Goal: Transaction & Acquisition: Purchase product/service

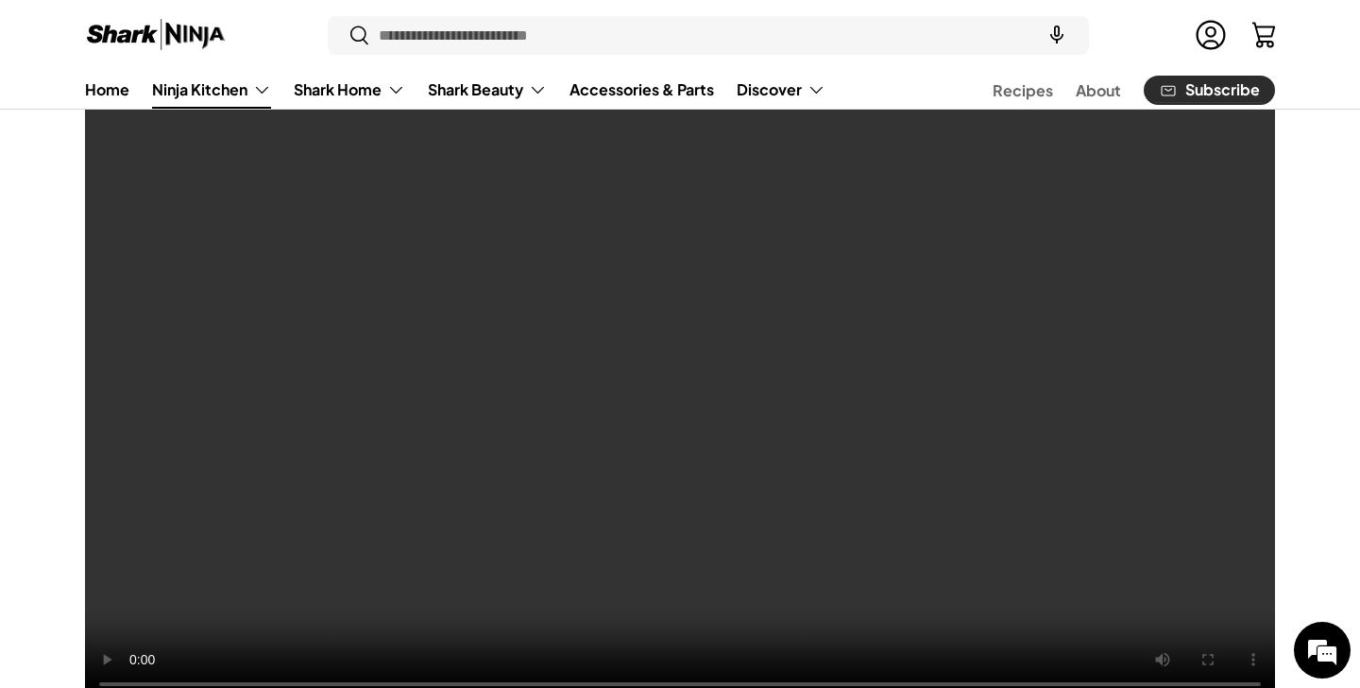
scroll to position [201, 0]
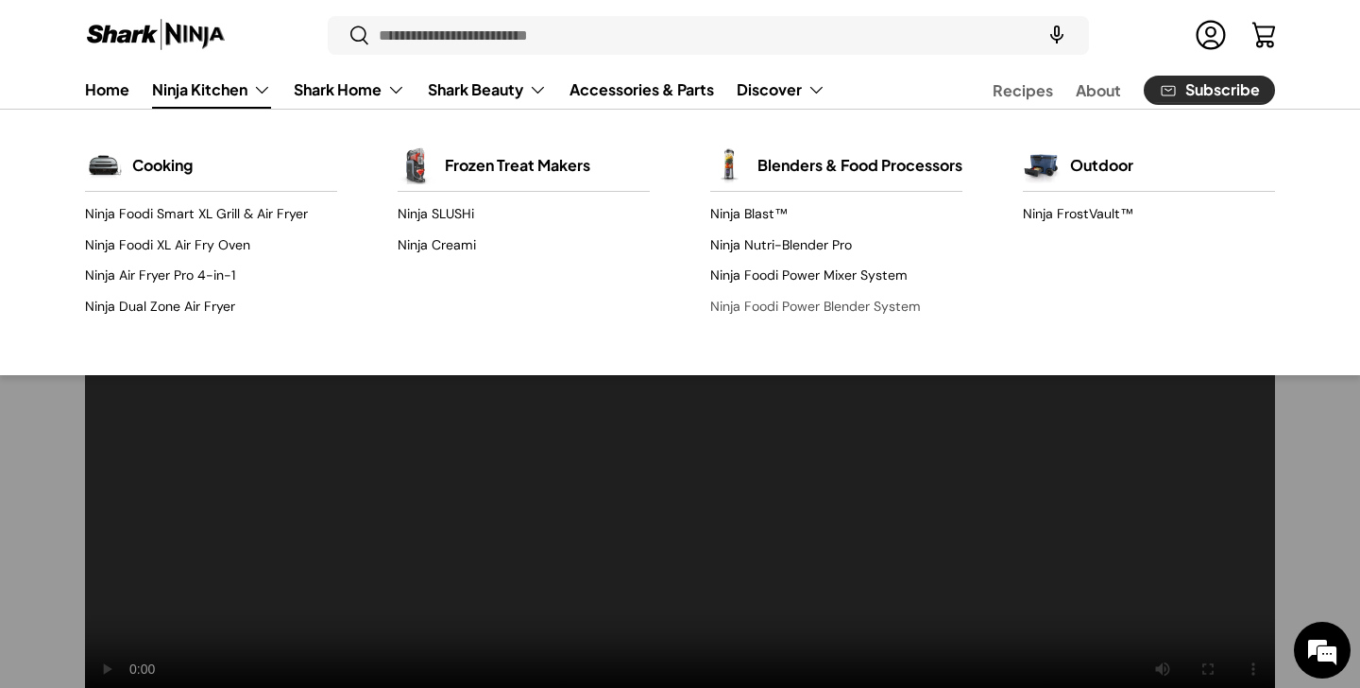
click at [752, 321] on link "Ninja Foodi Power Blender System" at bounding box center [836, 306] width 252 height 30
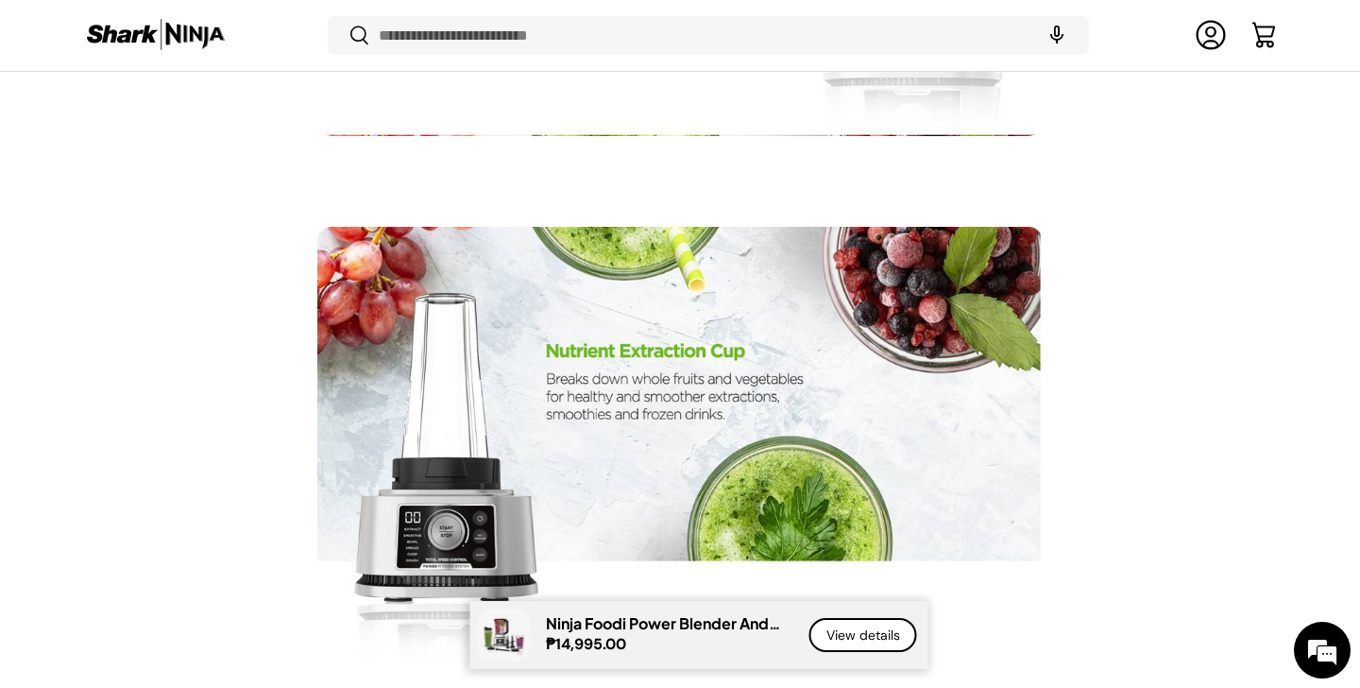
scroll to position [6115, 0]
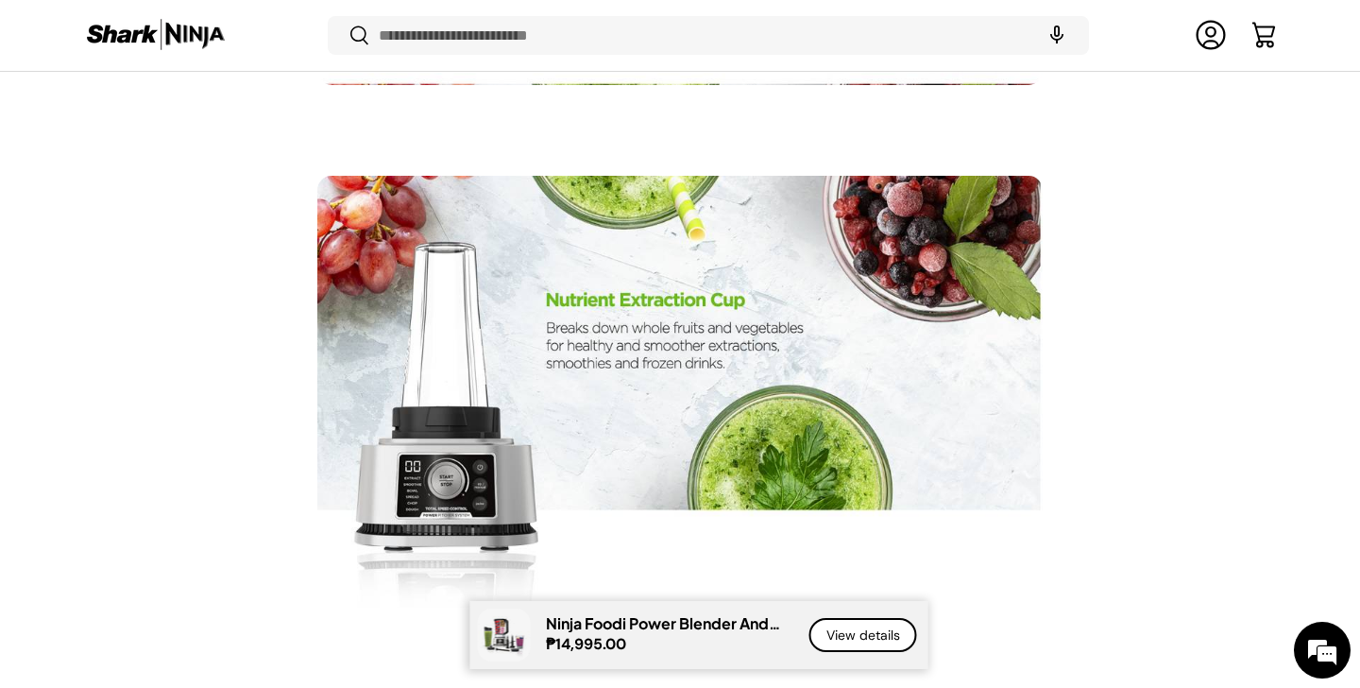
click at [888, 638] on link "View details" at bounding box center [863, 635] width 108 height 35
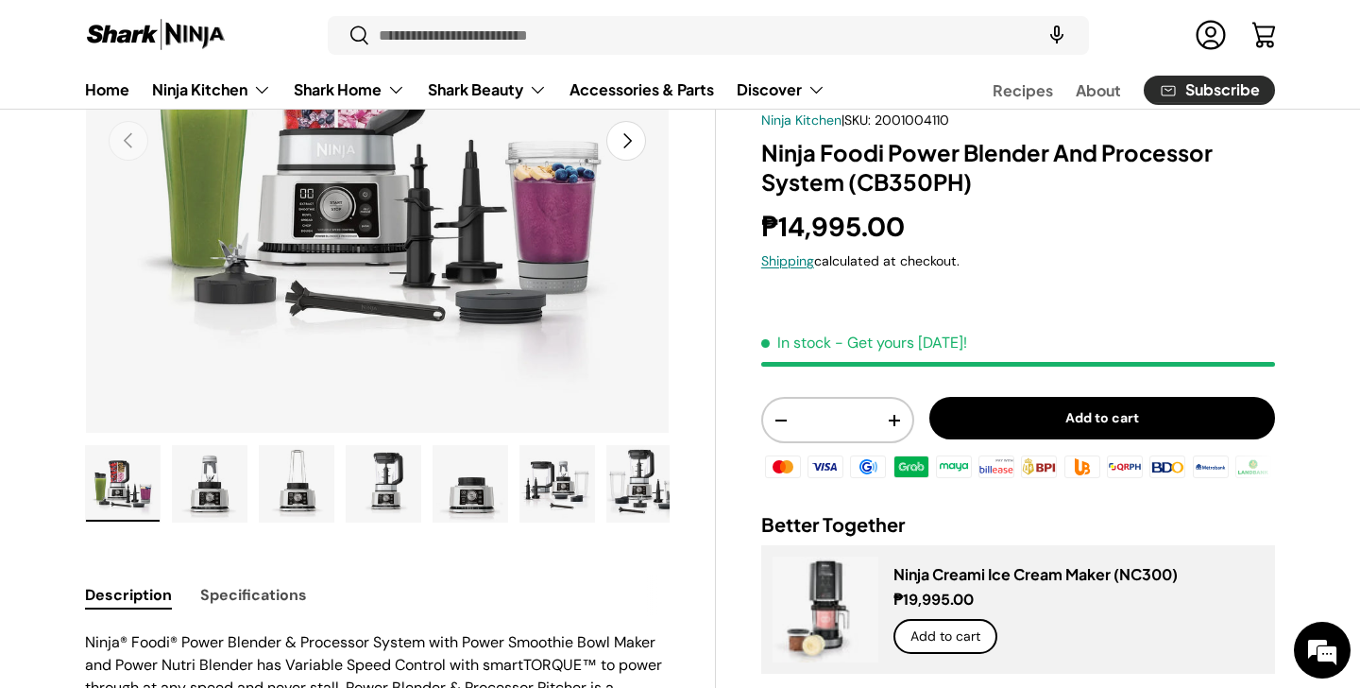
scroll to position [346, 0]
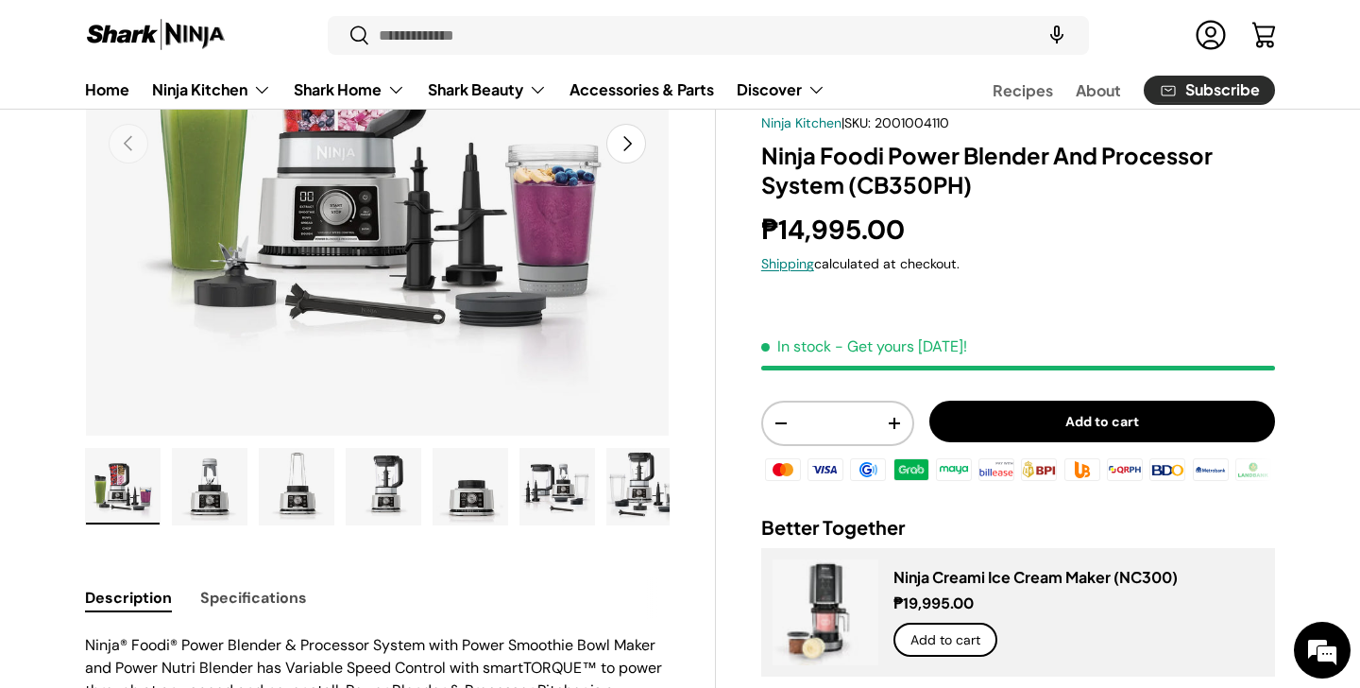
click at [190, 476] on img "Gallery Viewer" at bounding box center [210, 487] width 74 height 76
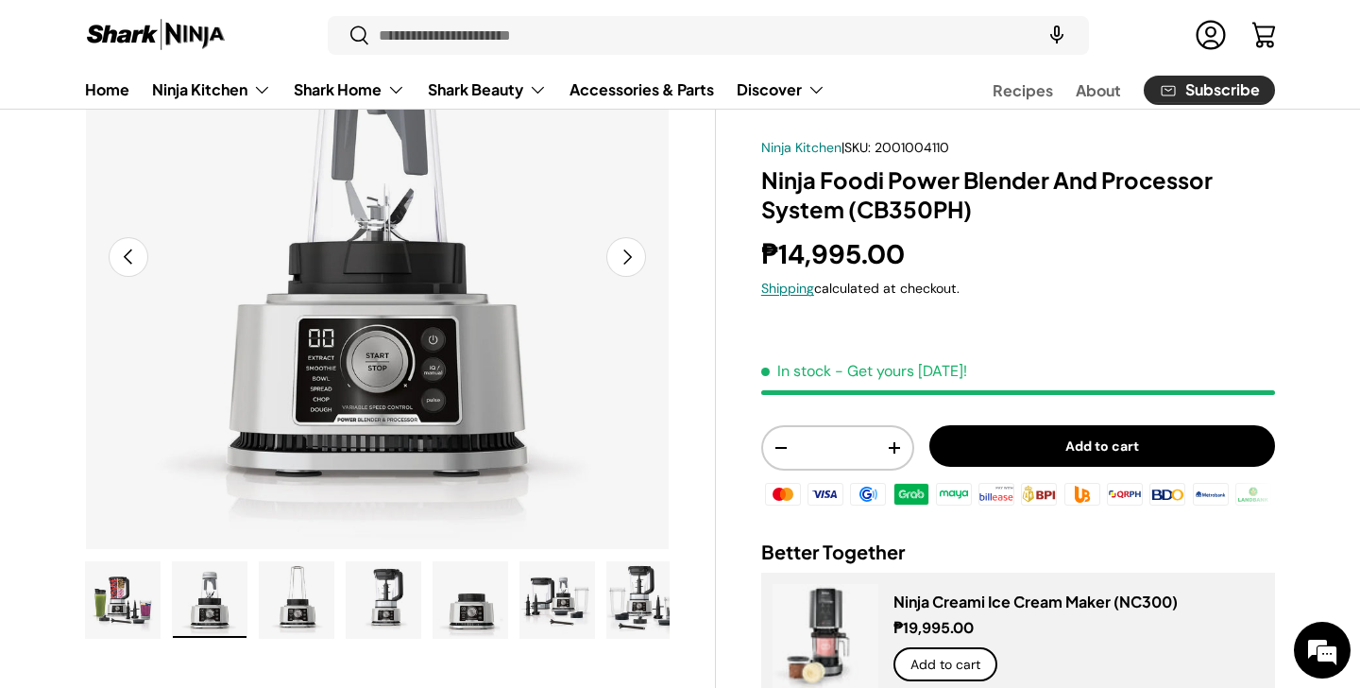
scroll to position [230, 0]
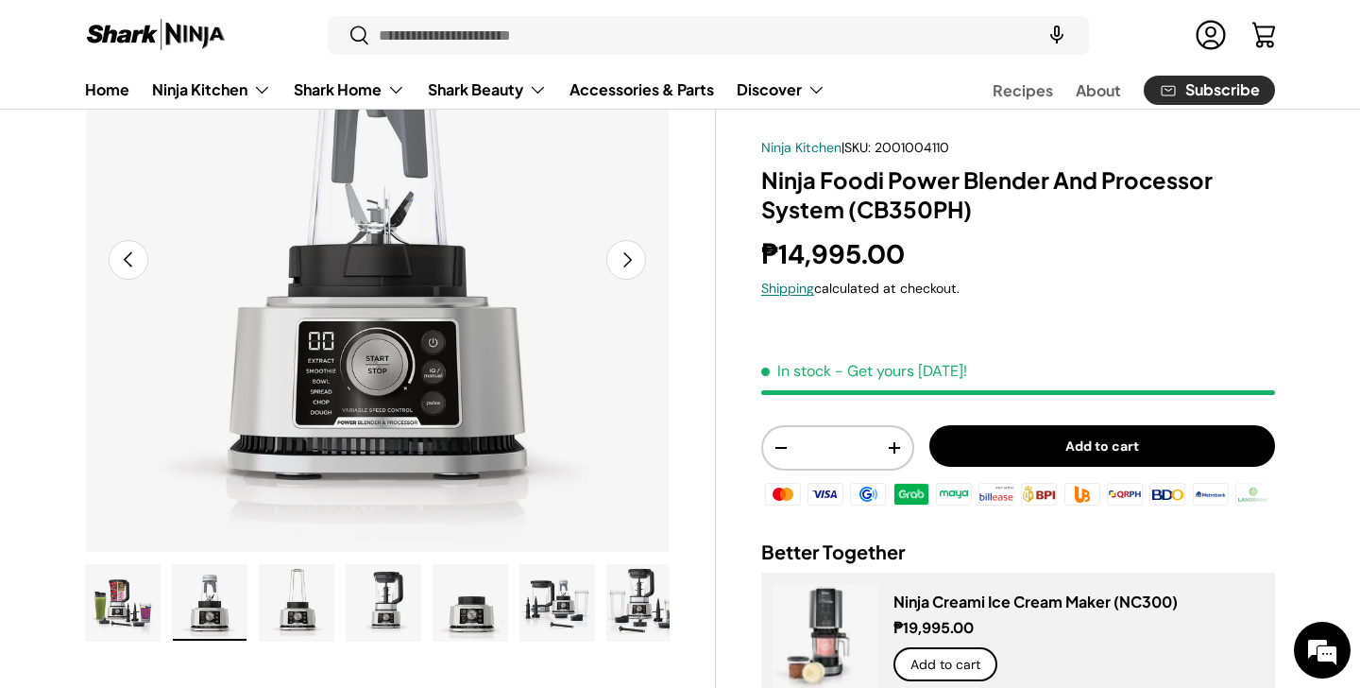
click at [258, 592] on ul "Load image 1 in gallery view Load image 2 in gallery view Load image 3 in galle…" at bounding box center [377, 605] width 585 height 83
click at [273, 600] on img "Gallery Viewer" at bounding box center [297, 603] width 74 height 76
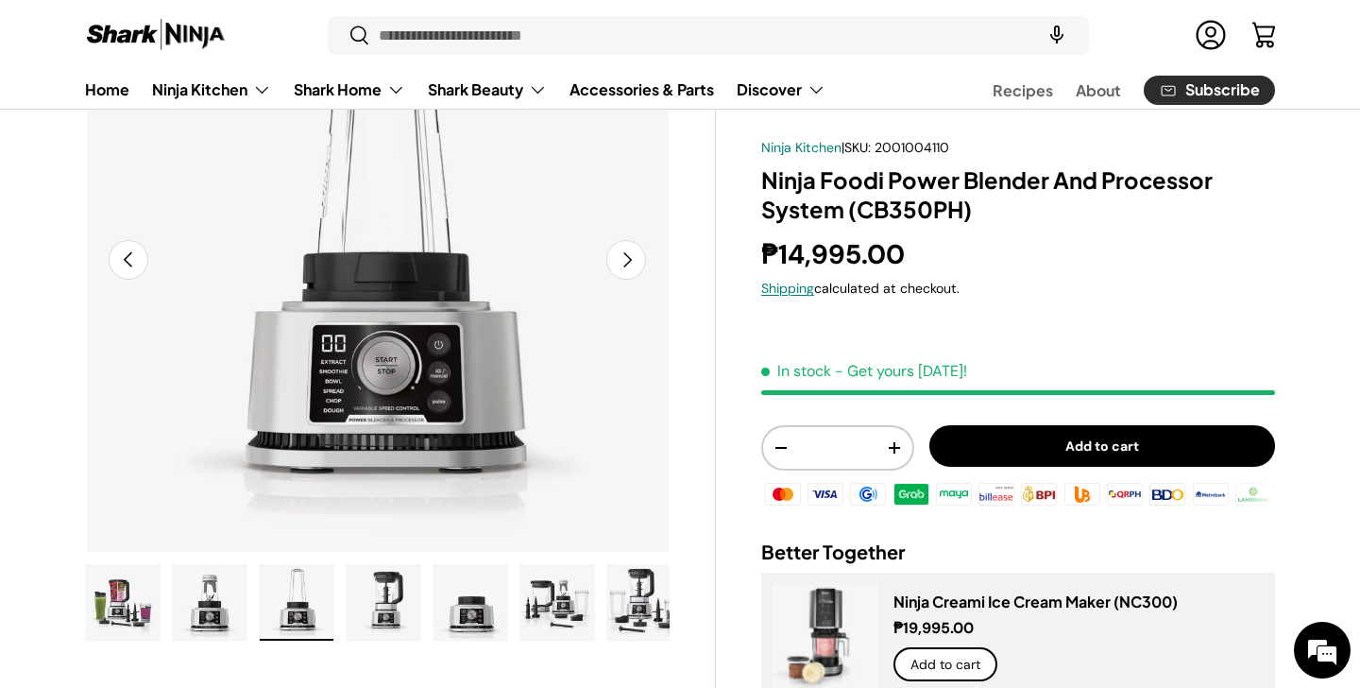
click at [380, 609] on img "Gallery Viewer" at bounding box center [384, 603] width 74 height 76
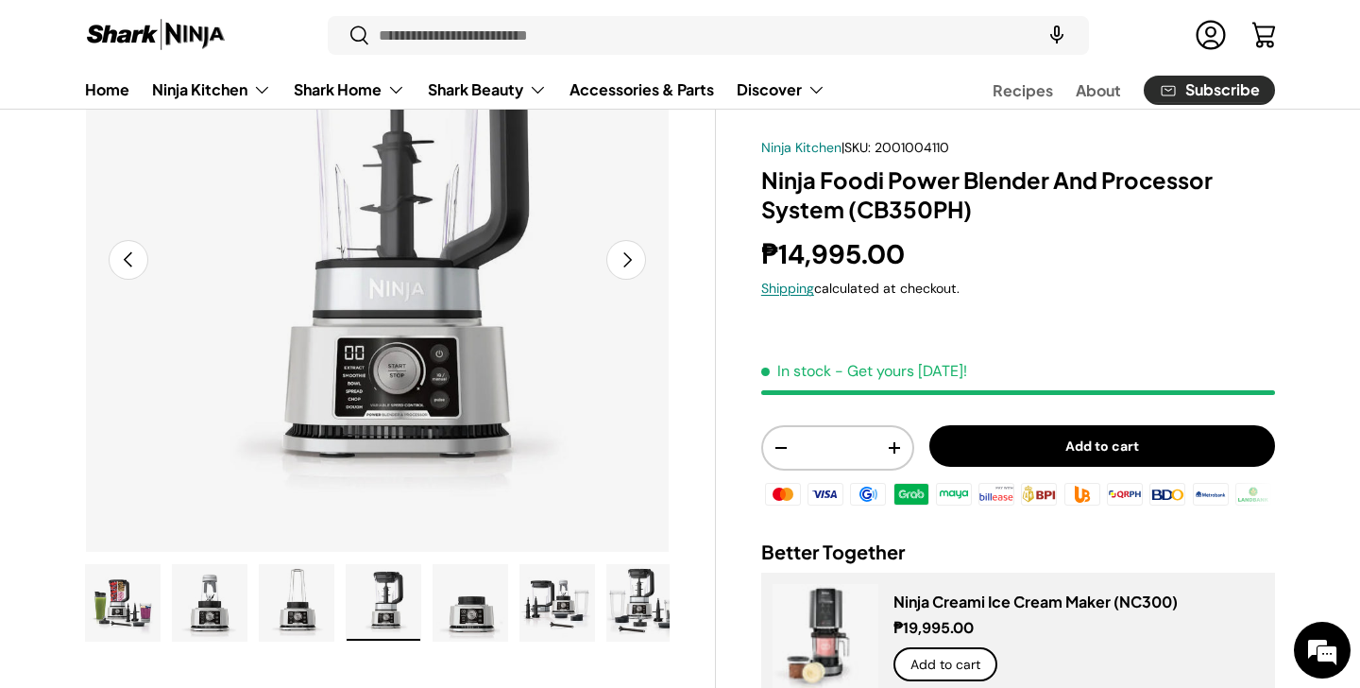
click at [483, 609] on img "Gallery Viewer" at bounding box center [471, 603] width 74 height 76
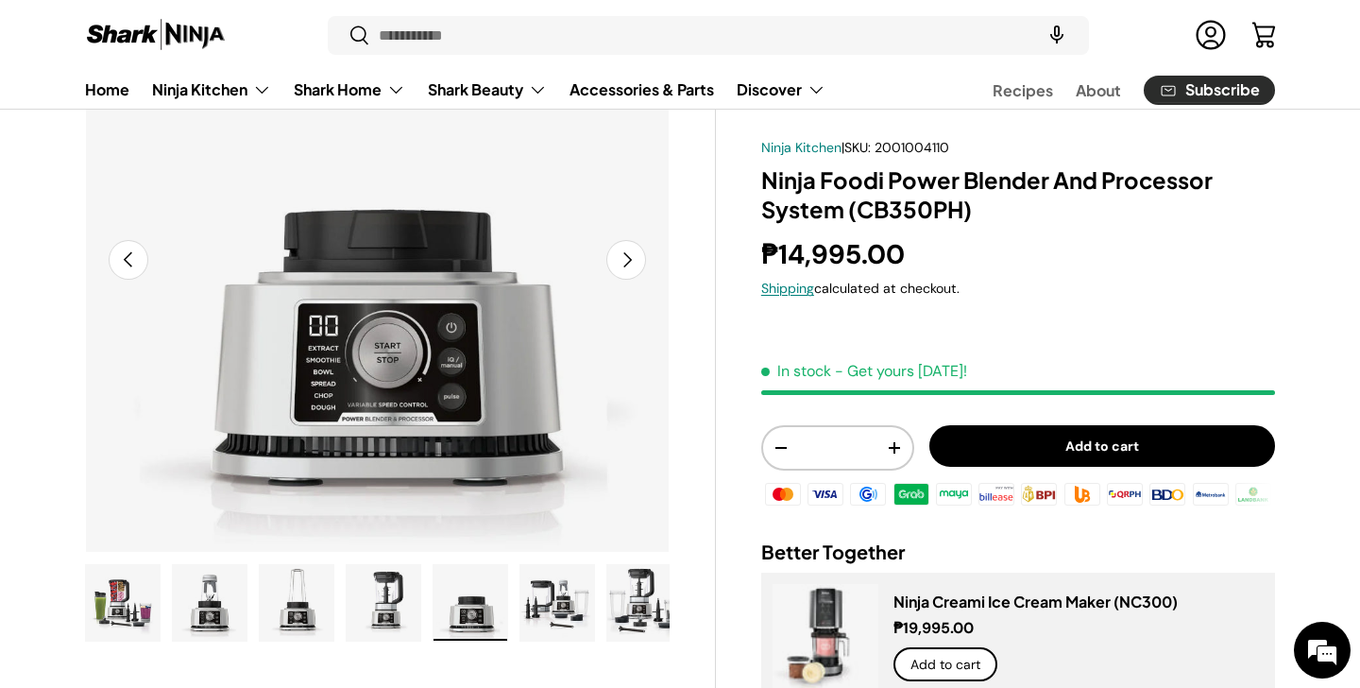
click at [531, 619] on img "Gallery Viewer" at bounding box center [557, 603] width 74 height 76
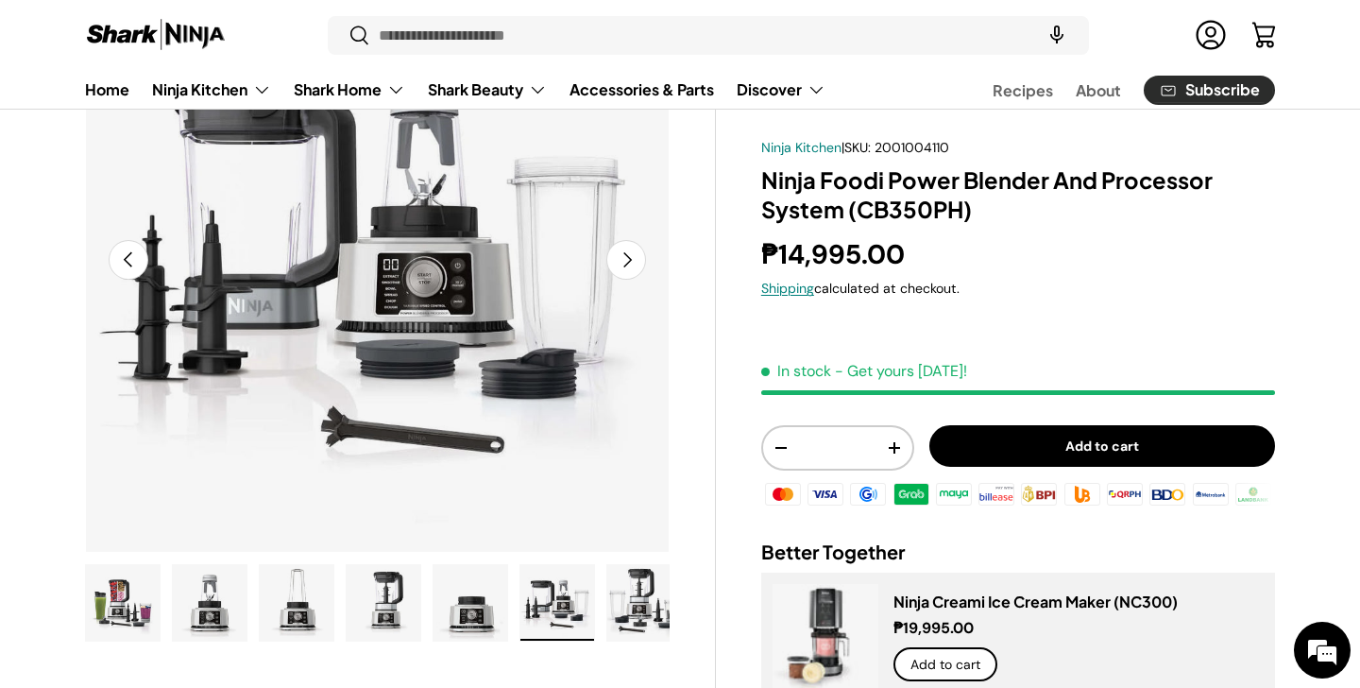
scroll to position [207, 0]
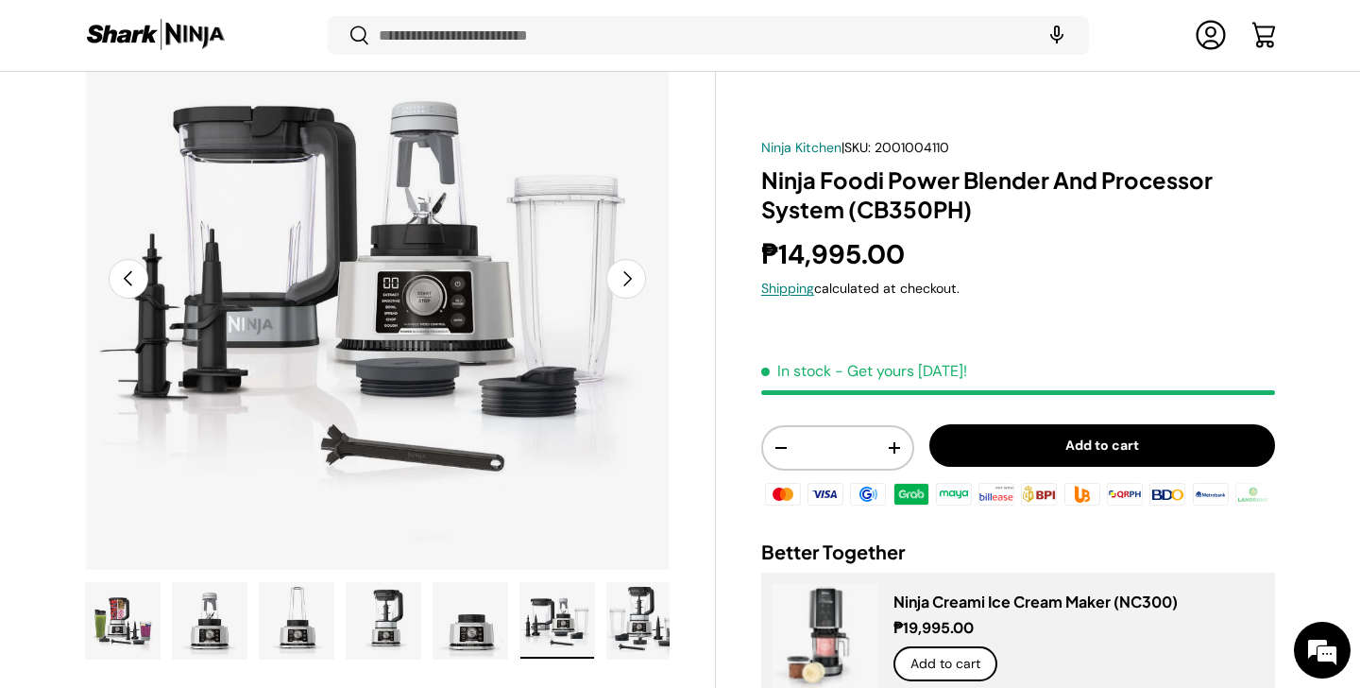
click at [637, 615] on img "Gallery Viewer" at bounding box center [644, 621] width 74 height 76
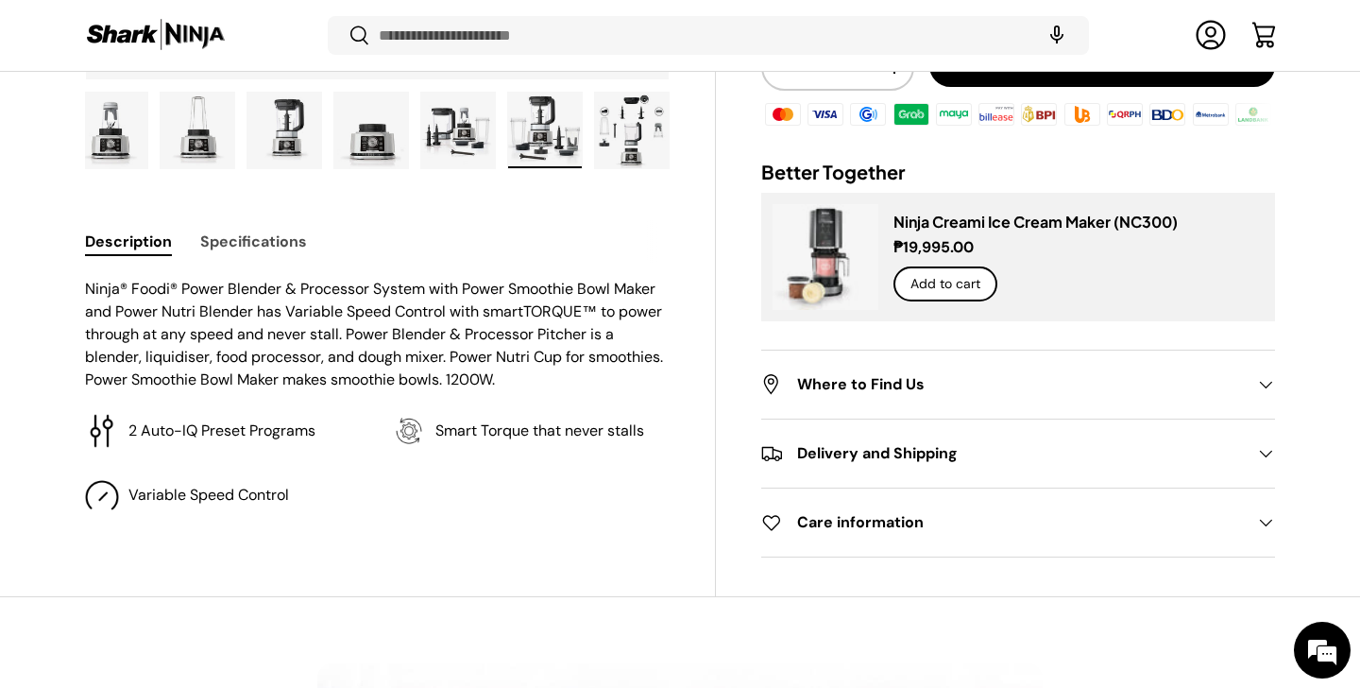
scroll to position [710, 0]
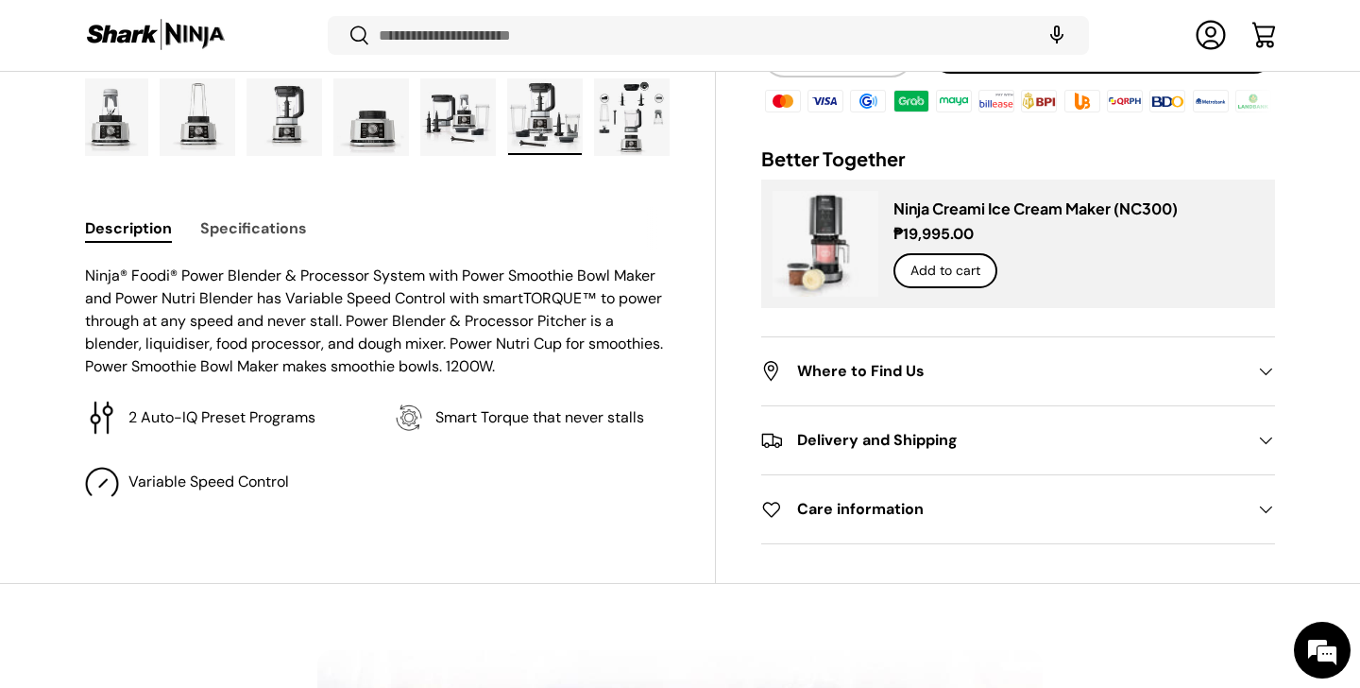
click at [1021, 369] on h2 "Where to Find Us" at bounding box center [1003, 371] width 484 height 23
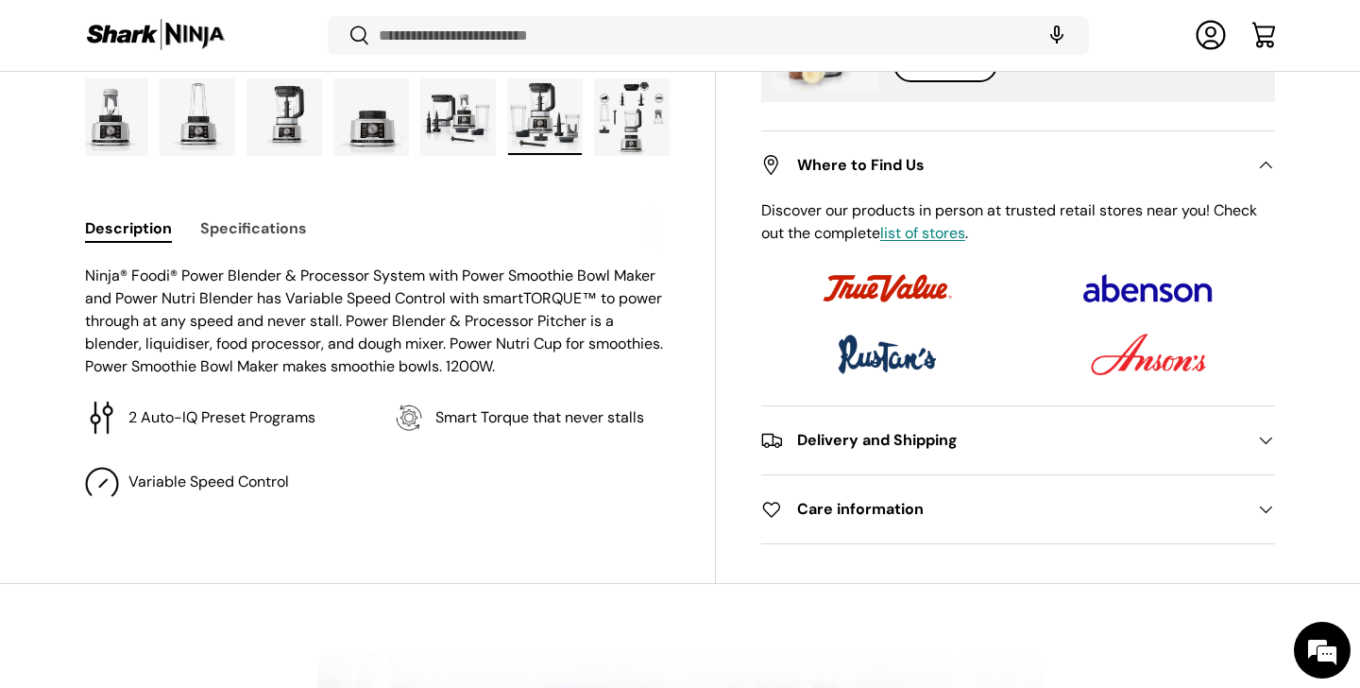
click at [952, 432] on h2 "Delivery and Shipping" at bounding box center [1003, 440] width 484 height 23
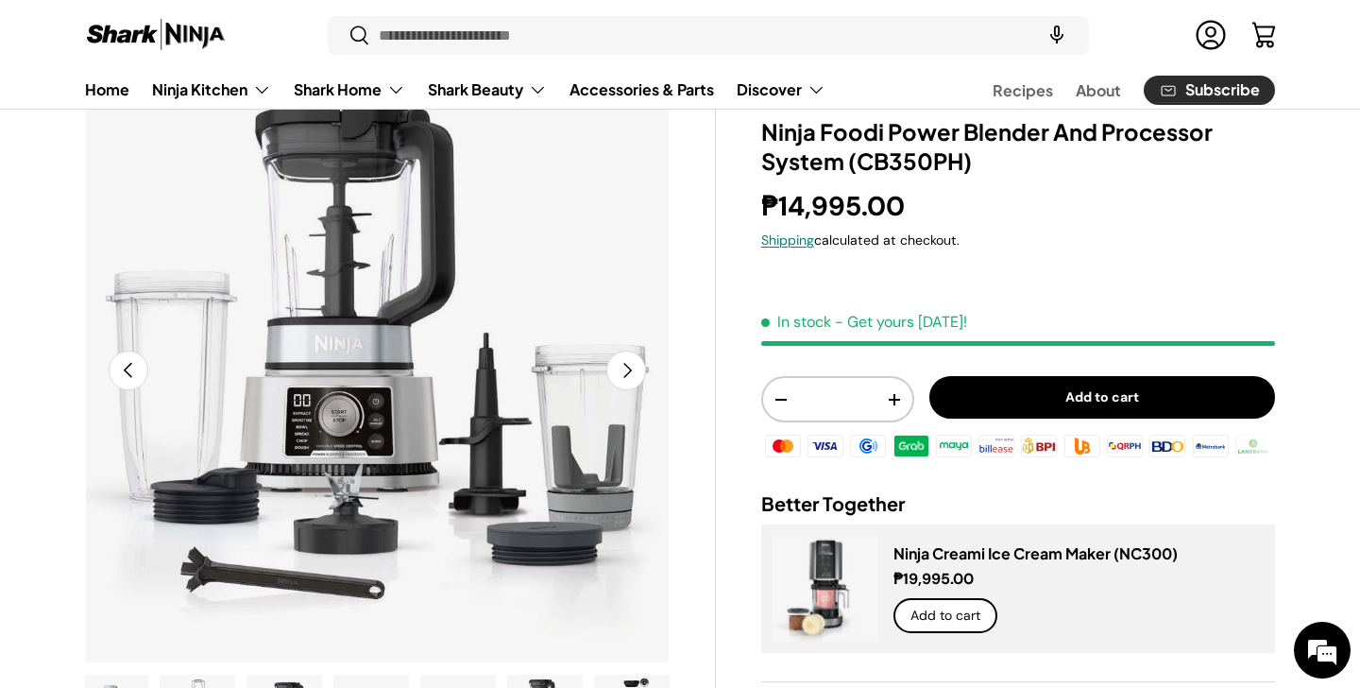
scroll to position [0, 0]
